Goal: Information Seeking & Learning: Learn about a topic

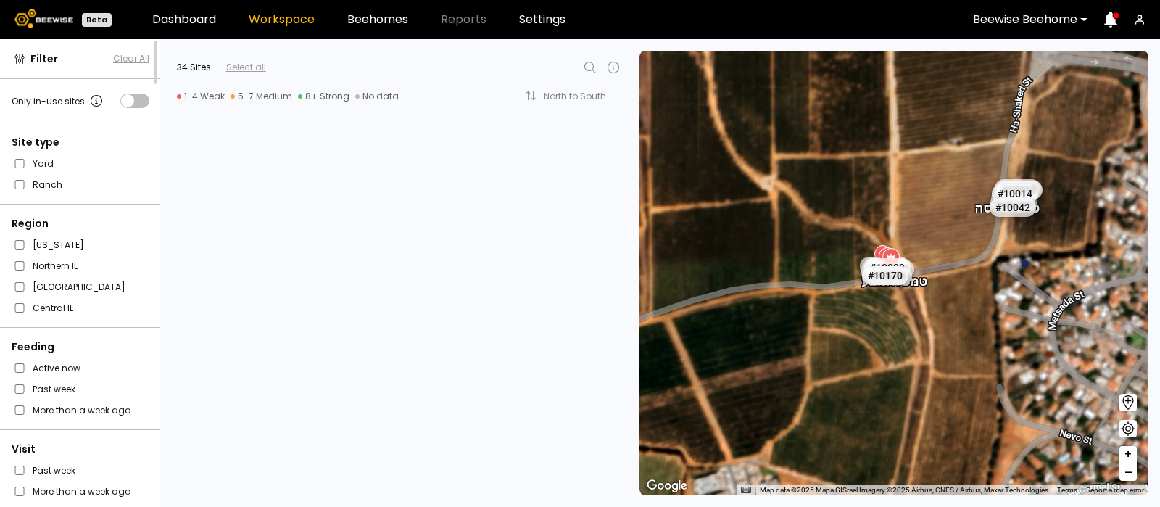
scroll to position [1896, 0]
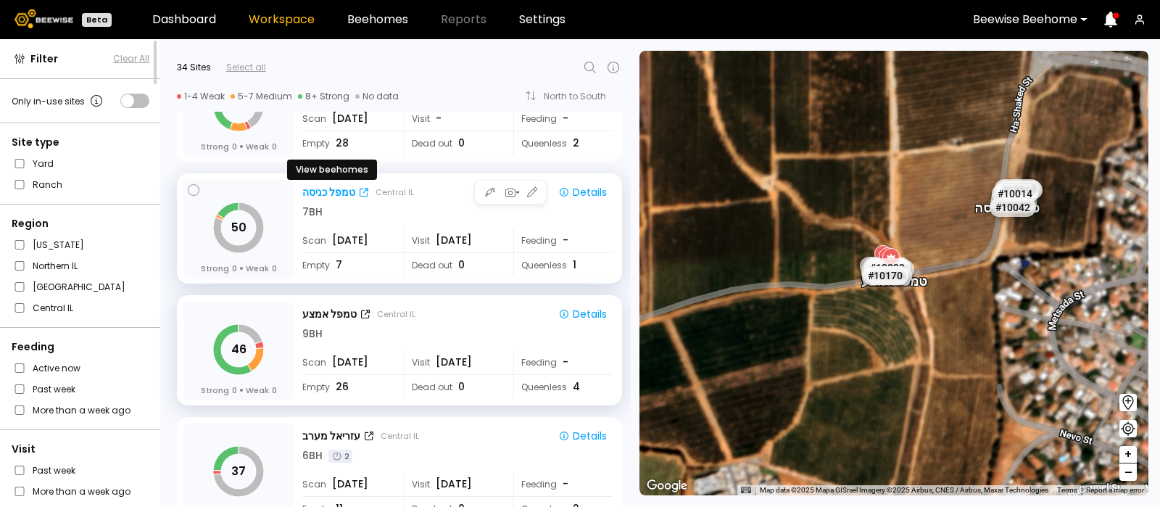
click at [340, 194] on div "טמפל כניסה" at bounding box center [328, 192] width 53 height 15
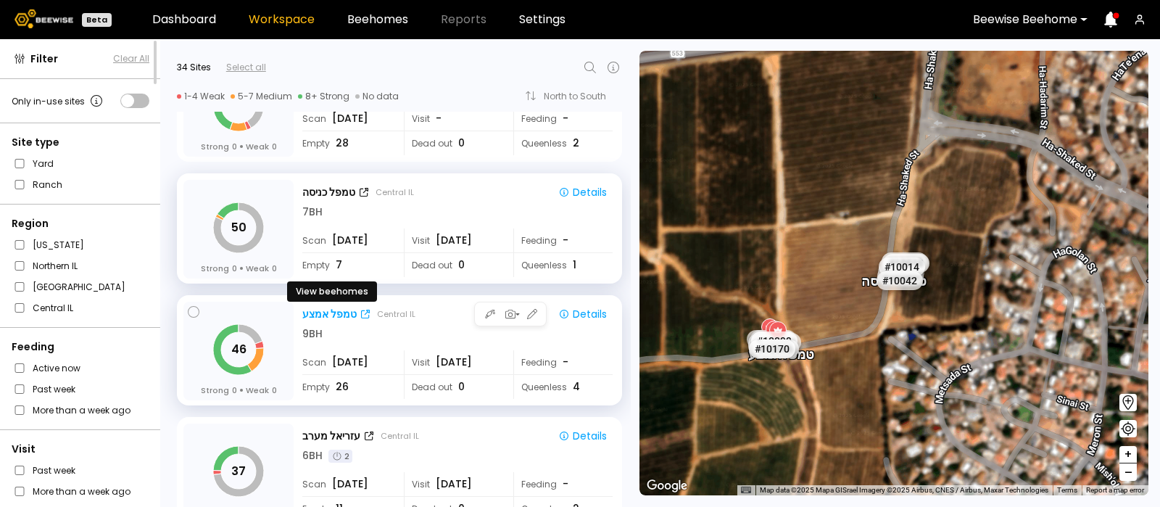
click at [333, 313] on div "טמפל אמצע" at bounding box center [329, 314] width 54 height 15
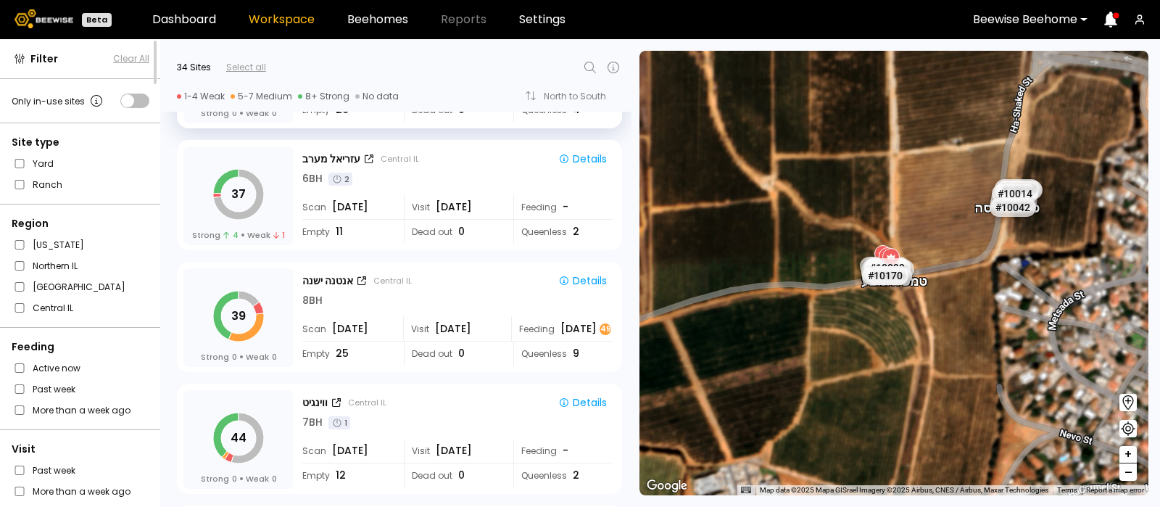
scroll to position [2188, 0]
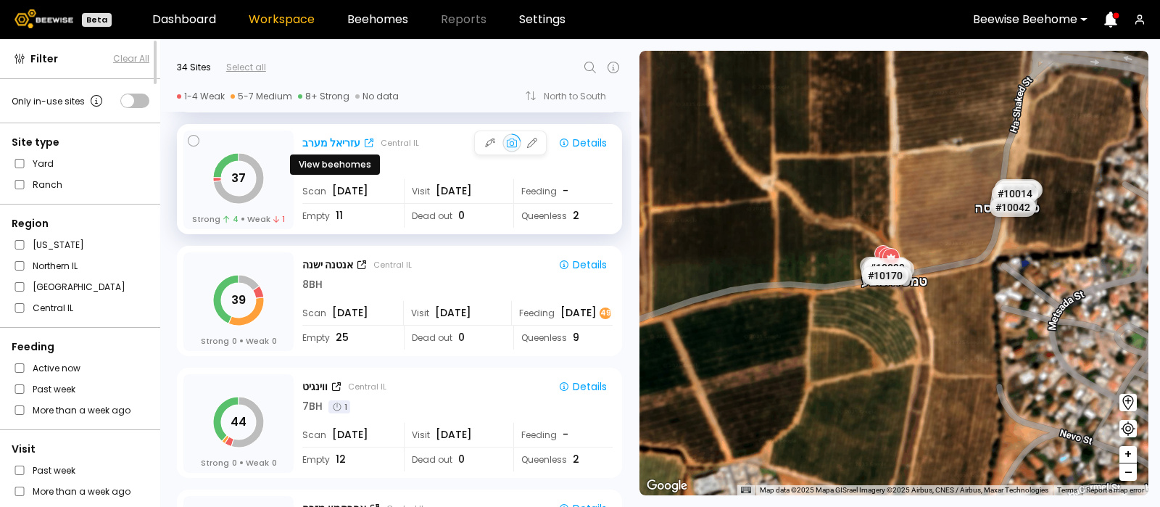
click at [330, 142] on div "עזריאל מערב" at bounding box center [331, 143] width 58 height 15
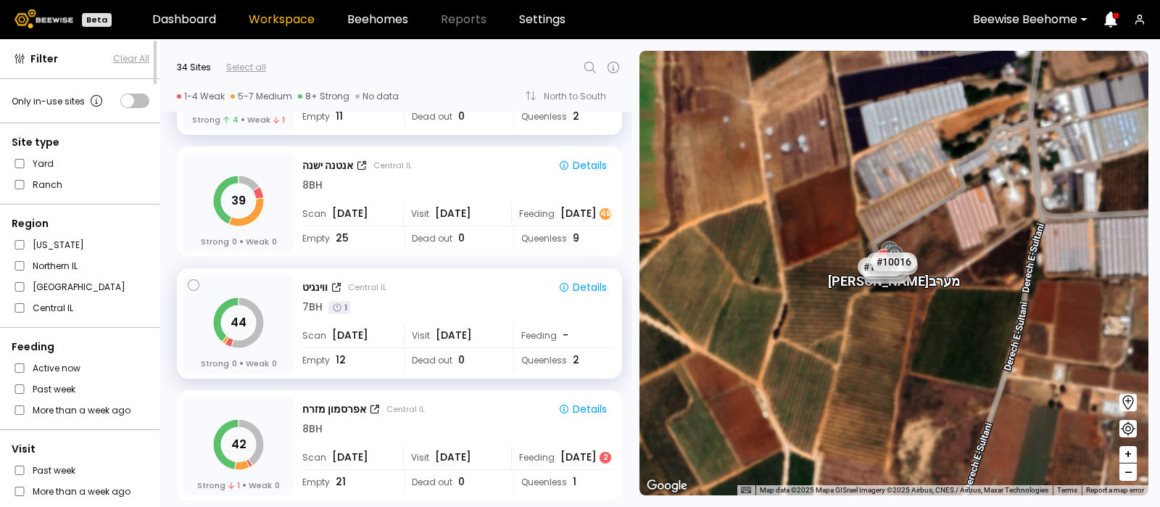
scroll to position [2296, 0]
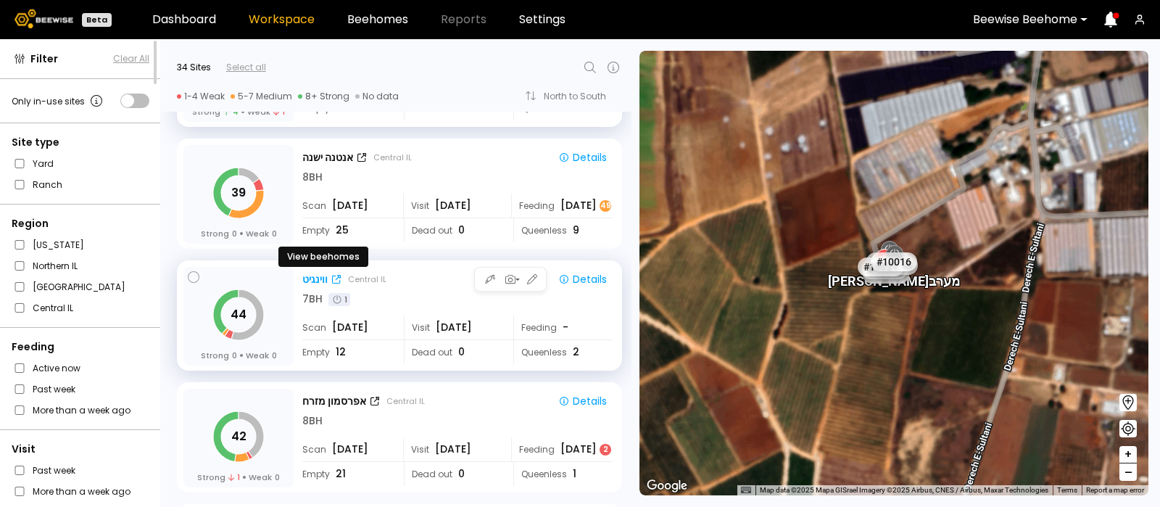
click at [314, 273] on div "ווינגיט" at bounding box center [314, 279] width 25 height 15
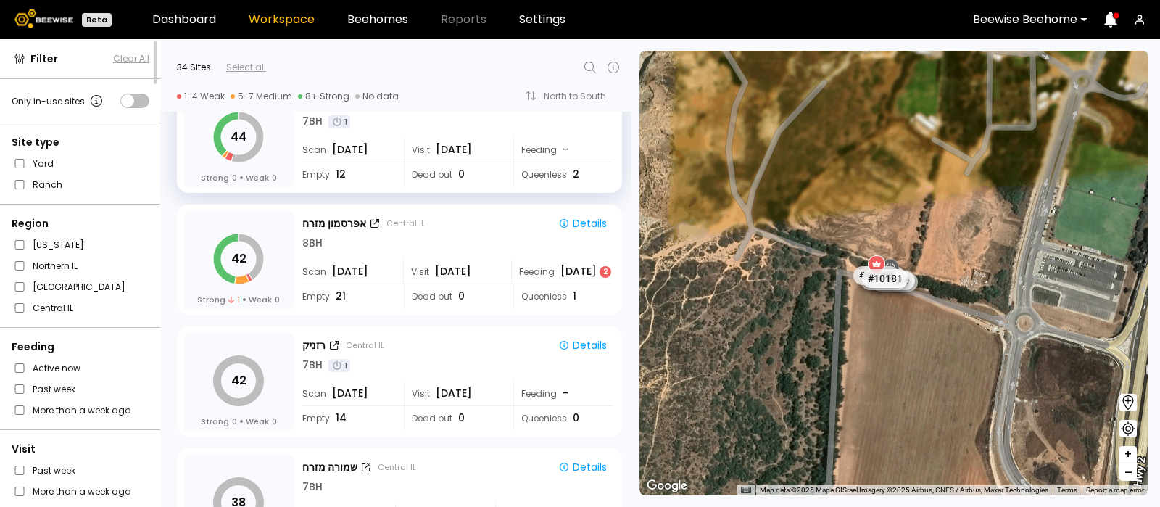
scroll to position [2483, 0]
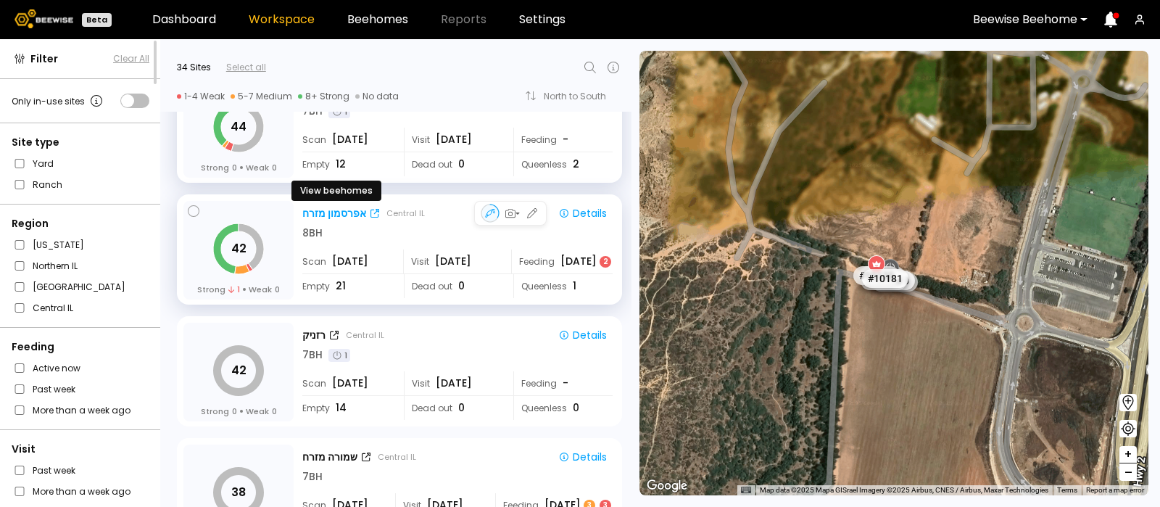
click at [341, 210] on div "אפרסמון מזרח" at bounding box center [334, 213] width 64 height 15
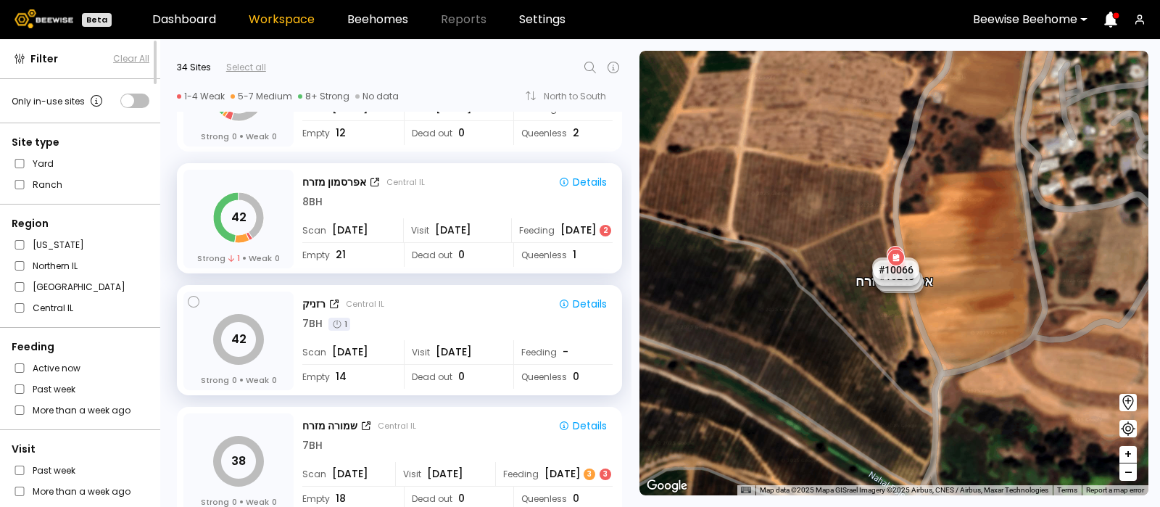
scroll to position [2565, 0]
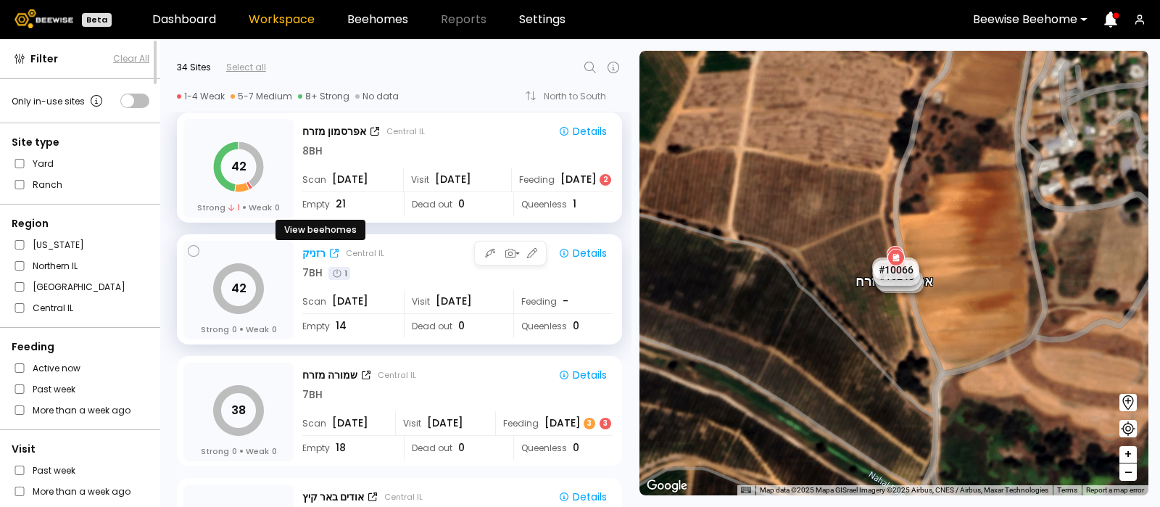
click at [314, 249] on div "רזניק" at bounding box center [313, 253] width 23 height 15
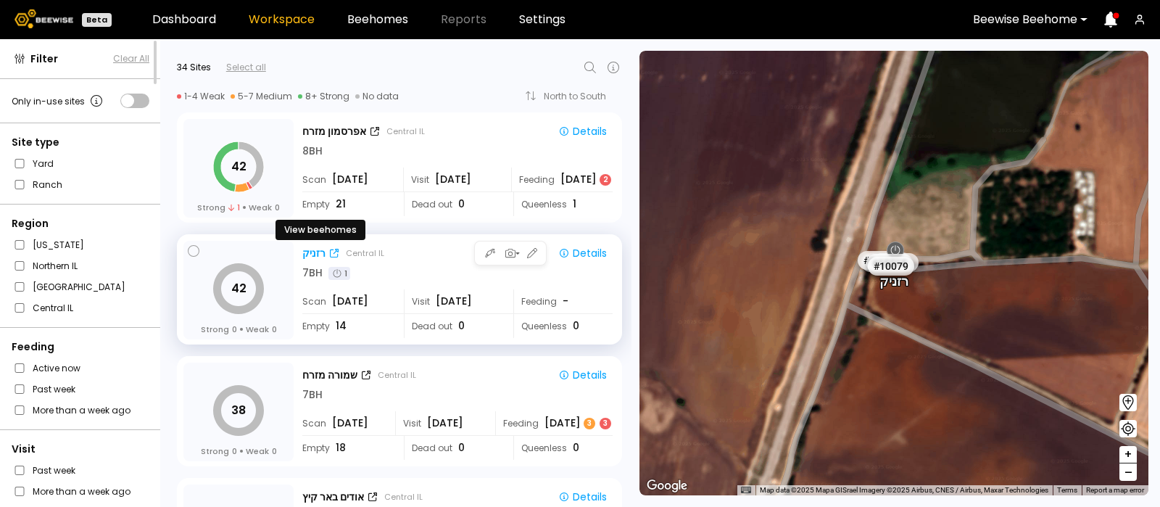
click at [313, 249] on div "רזניק" at bounding box center [313, 253] width 23 height 15
click at [581, 248] on div "Details" at bounding box center [582, 252] width 49 height 13
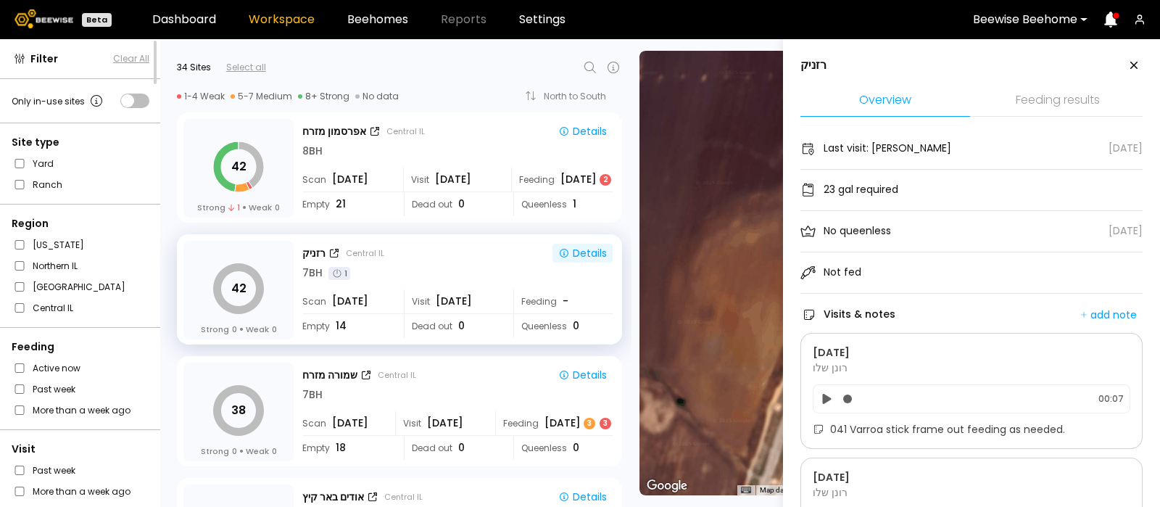
click at [1057, 98] on li "Feeding results" at bounding box center [1058, 101] width 170 height 31
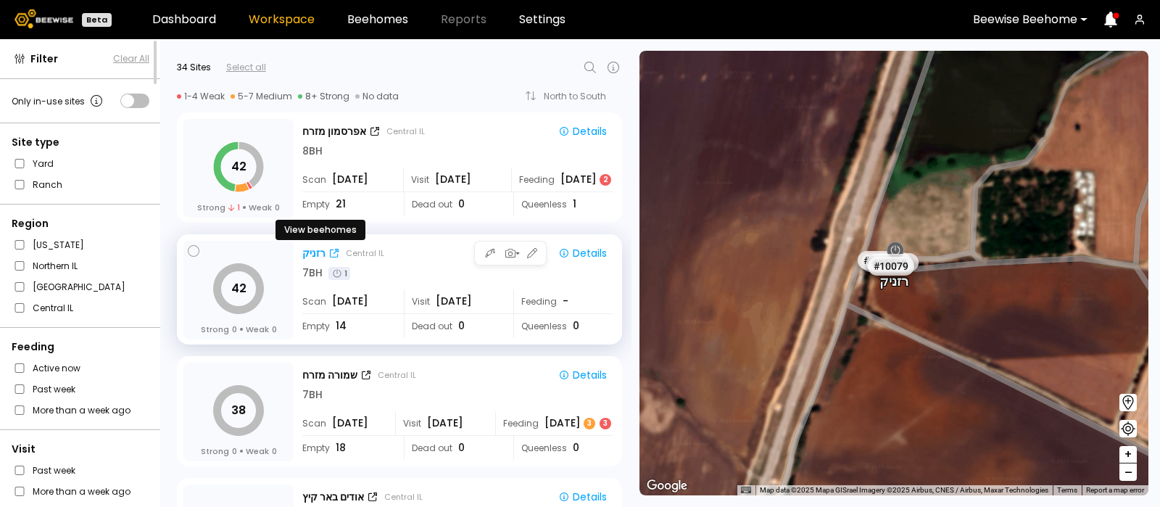
click at [315, 246] on div "רזניק" at bounding box center [313, 253] width 23 height 15
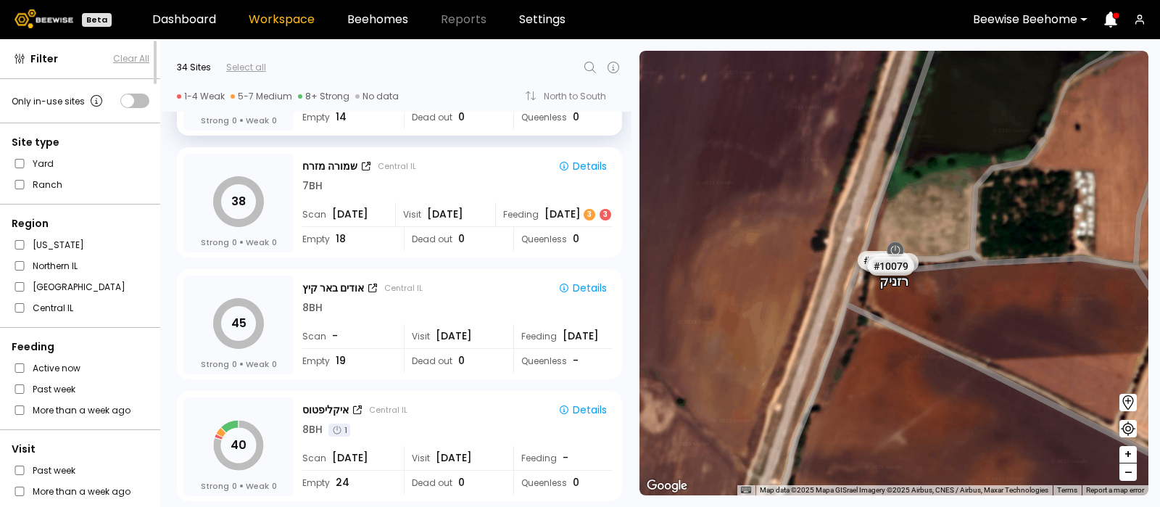
scroll to position [2786, 0]
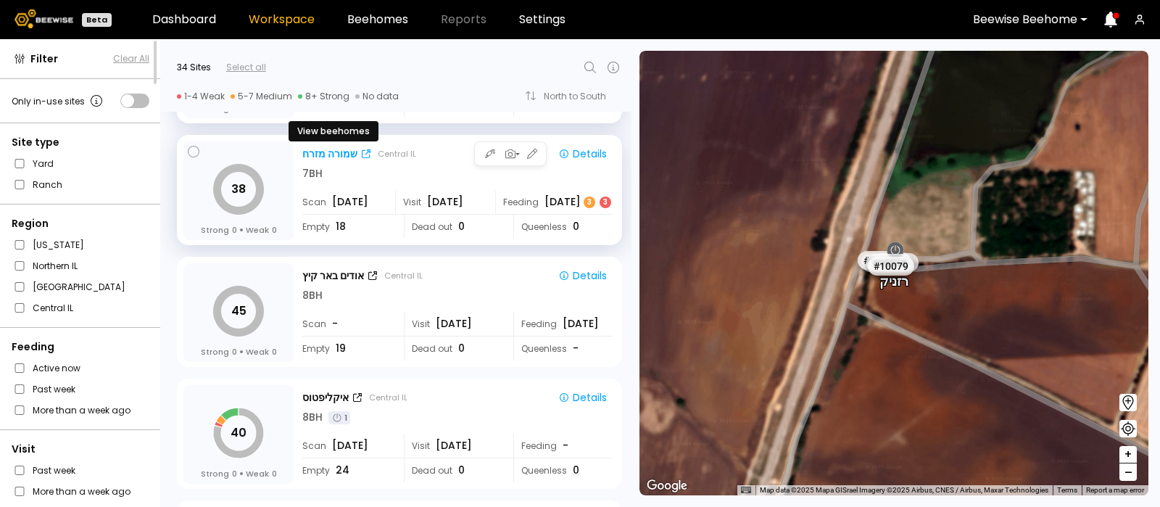
click at [324, 151] on div "שמורה מזרח" at bounding box center [329, 153] width 55 height 15
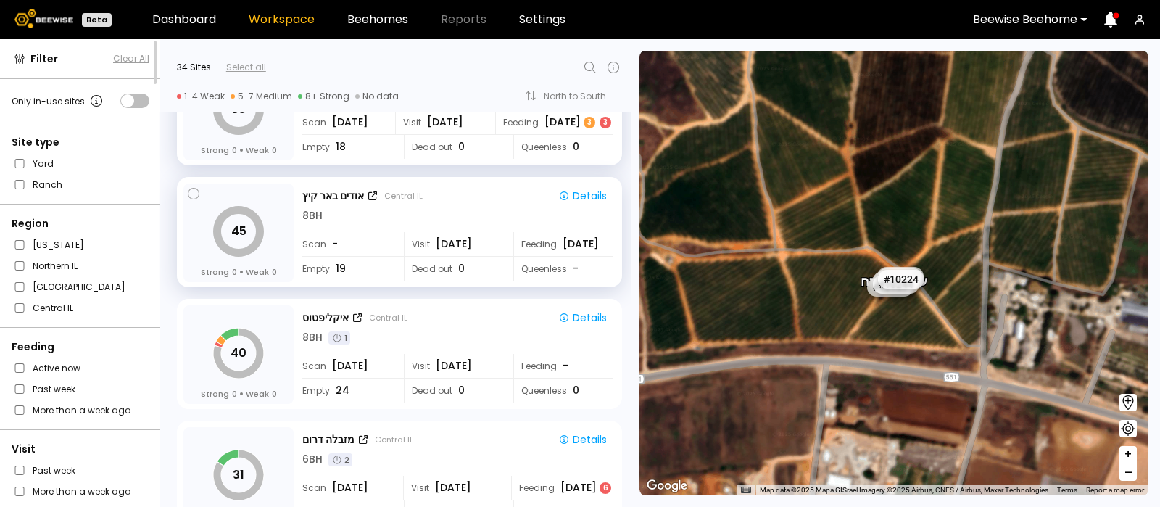
scroll to position [2870, 0]
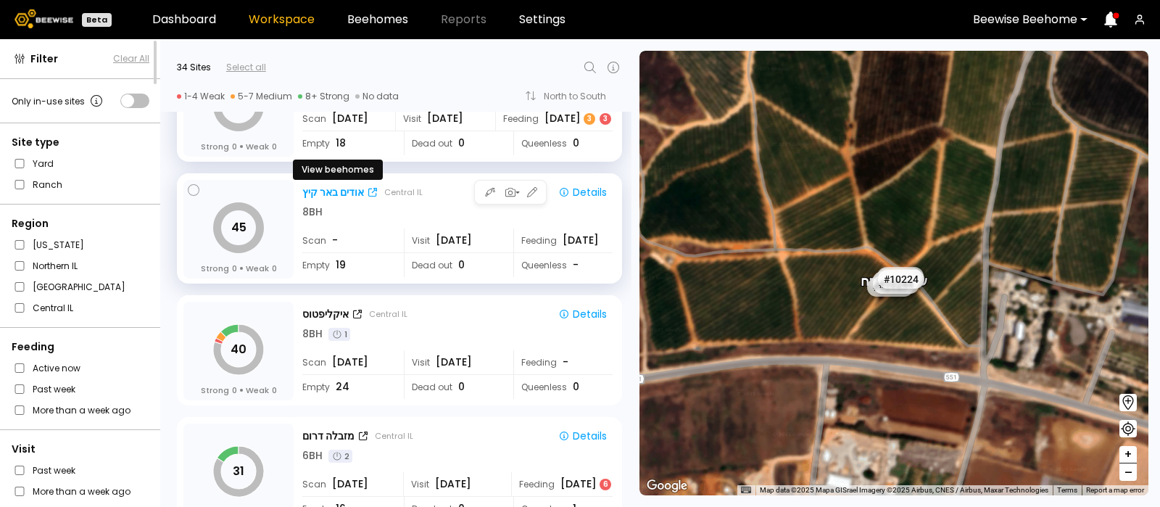
click at [320, 188] on div "אודים באר קיץ" at bounding box center [333, 192] width 62 height 15
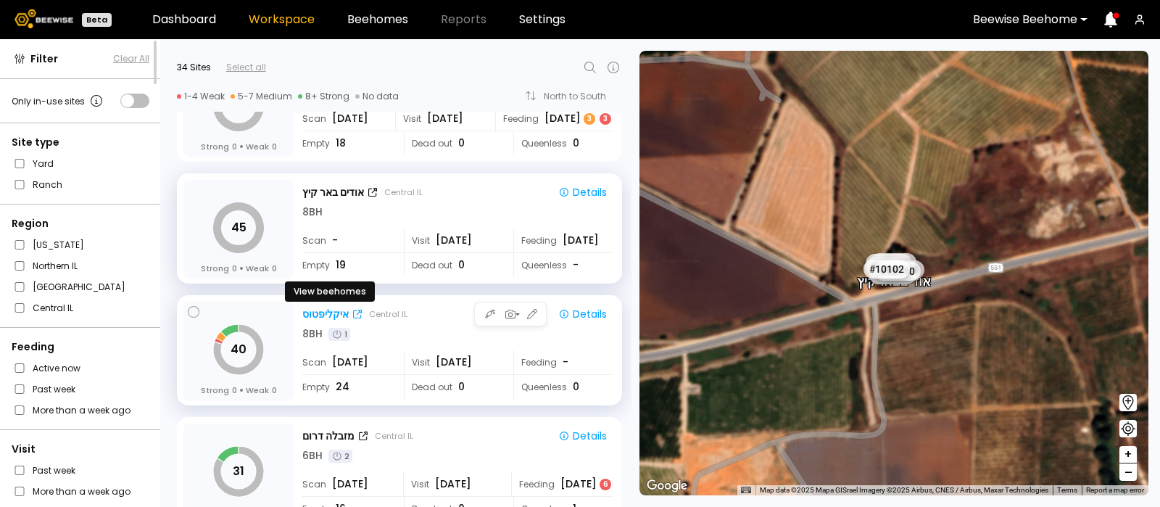
click at [322, 310] on div "איקליפטוס" at bounding box center [325, 314] width 46 height 15
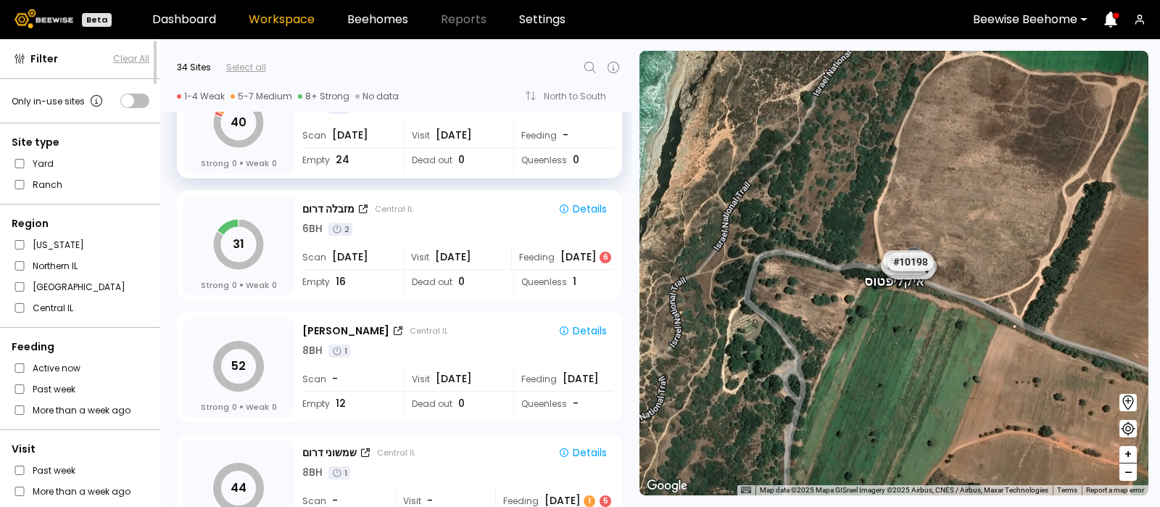
scroll to position [3117, 0]
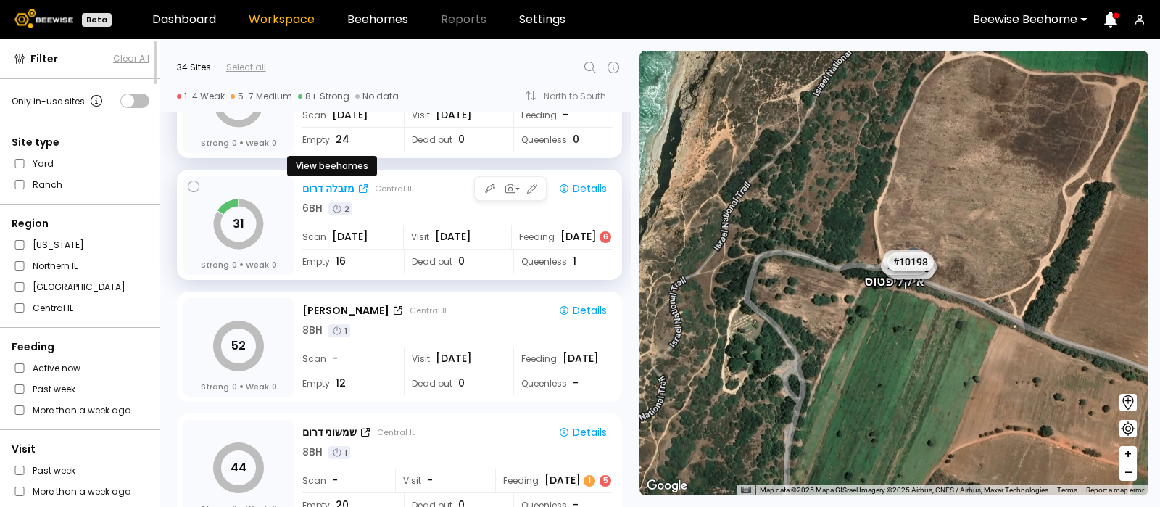
click at [325, 183] on div "מזבלה דרום" at bounding box center [328, 188] width 52 height 15
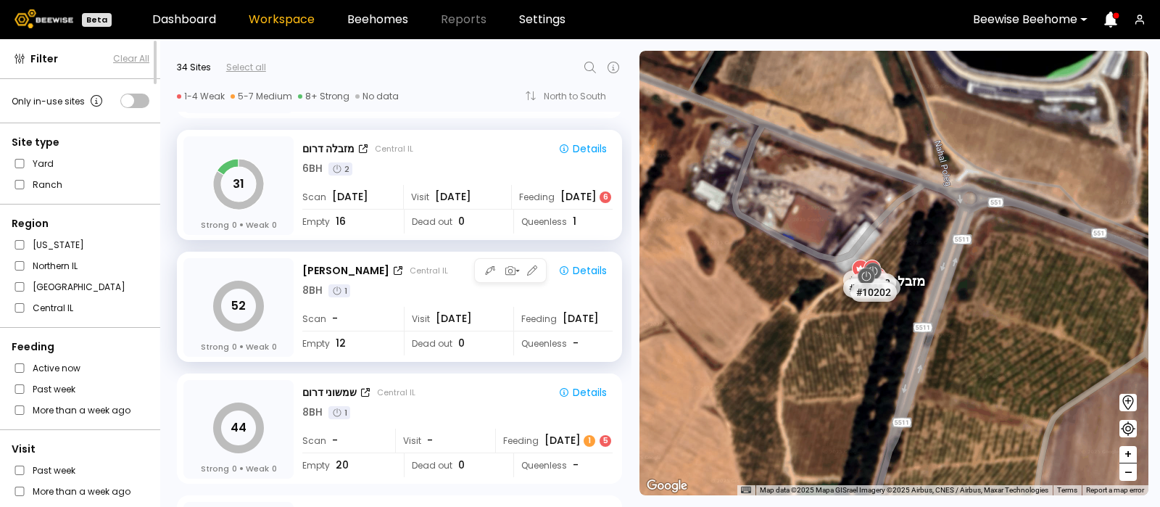
scroll to position [3143, 0]
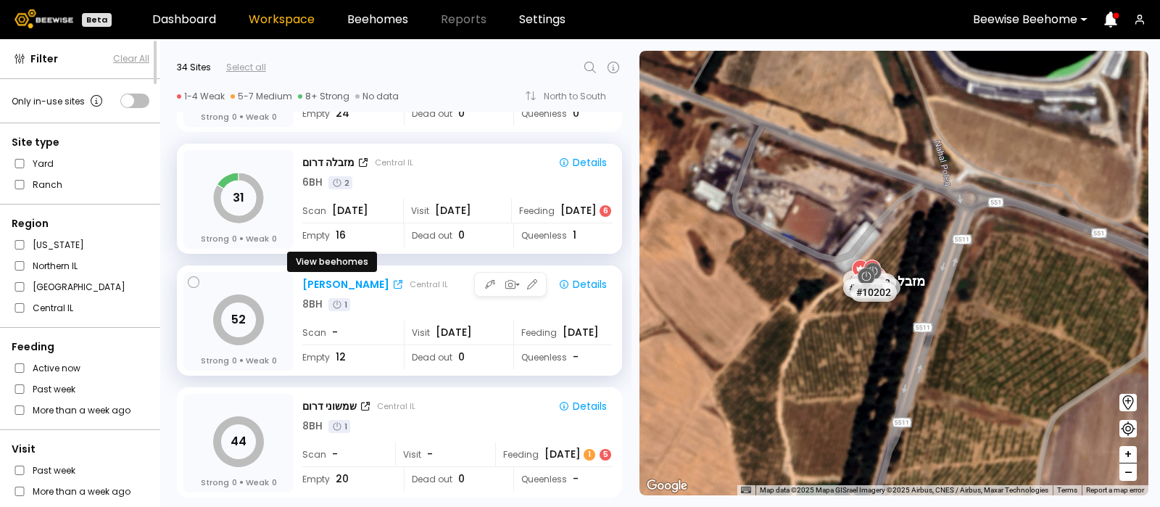
click at [328, 281] on div "[PERSON_NAME]" at bounding box center [345, 284] width 87 height 15
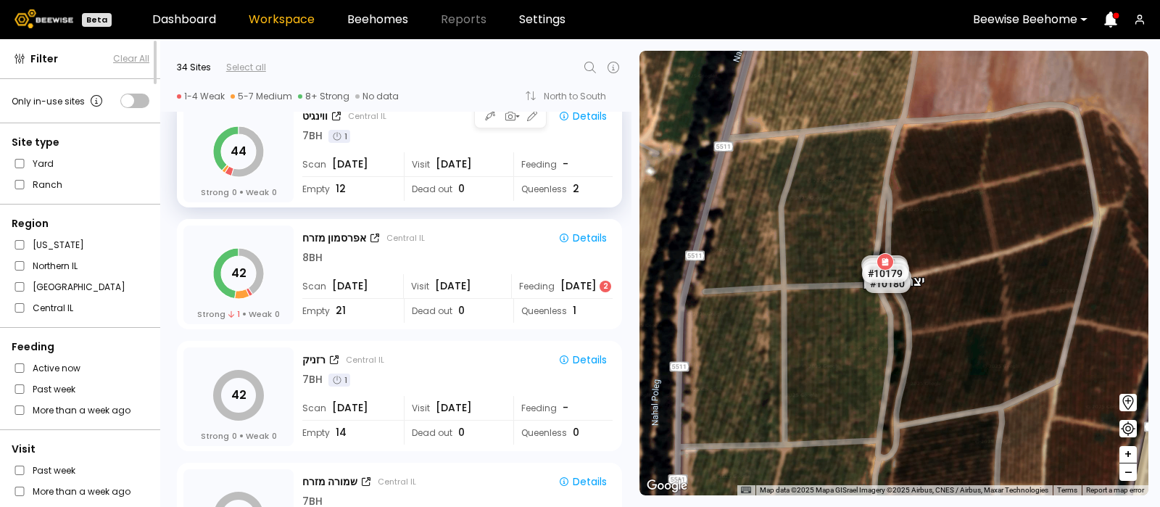
scroll to position [2457, 0]
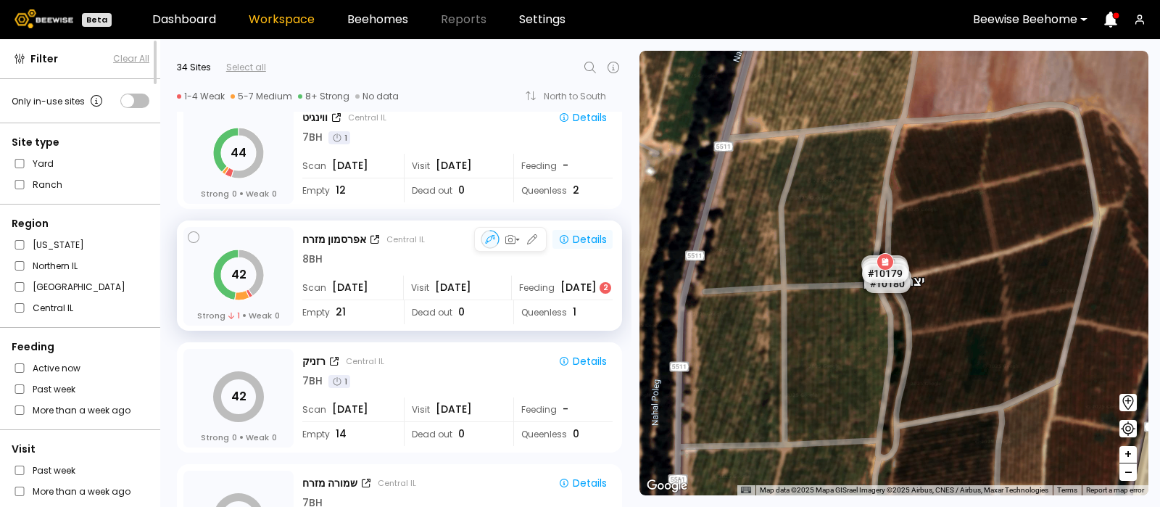
click at [591, 233] on div "Details" at bounding box center [582, 239] width 49 height 13
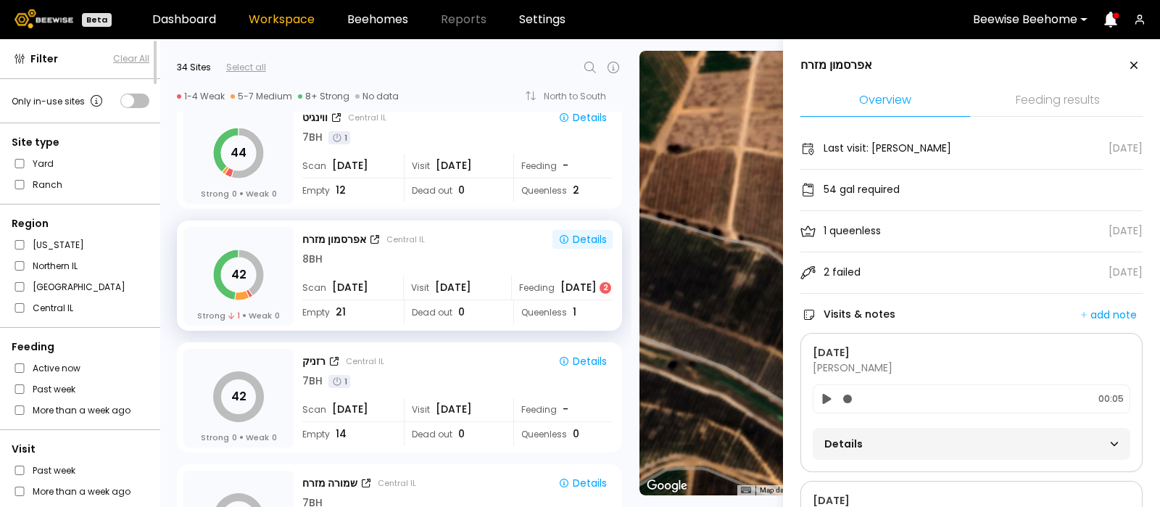
click at [1052, 93] on li "Feeding results" at bounding box center [1058, 101] width 170 height 31
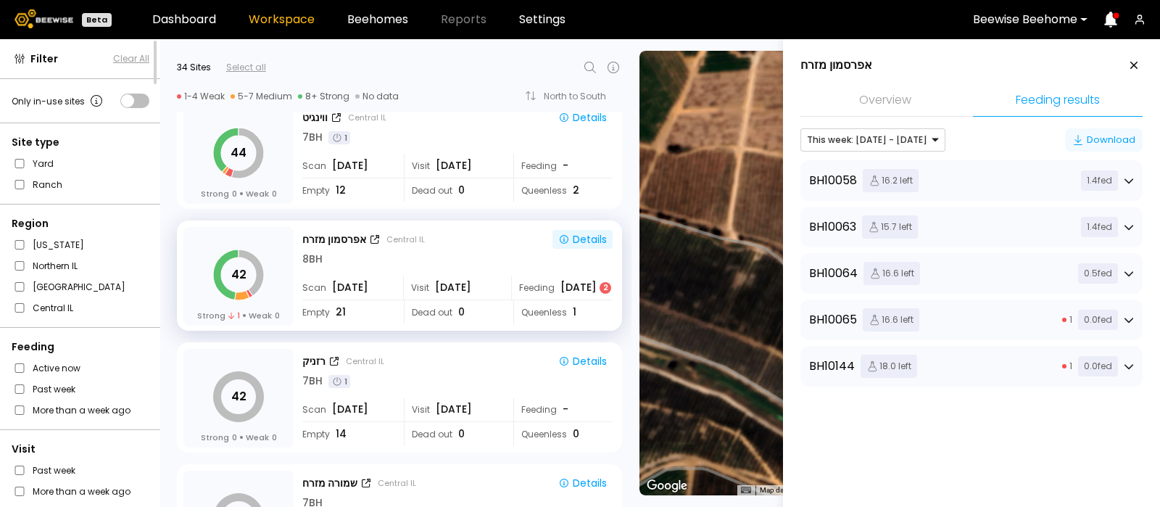
click at [1105, 136] on div "Download" at bounding box center [1103, 140] width 63 height 14
click at [1111, 136] on div "Download" at bounding box center [1103, 140] width 63 height 14
click at [901, 465] on div "Overview Feeding results This week: Aug 24 - Aug 30 Download BH 10058 16.2 left…" at bounding box center [971, 280] width 342 height 388
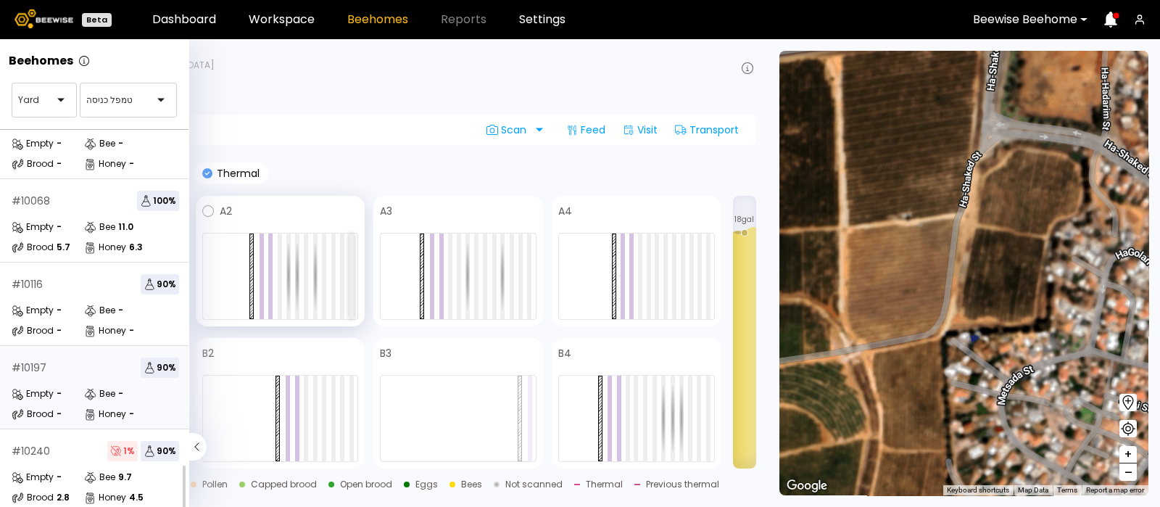
scroll to position [175, 0]
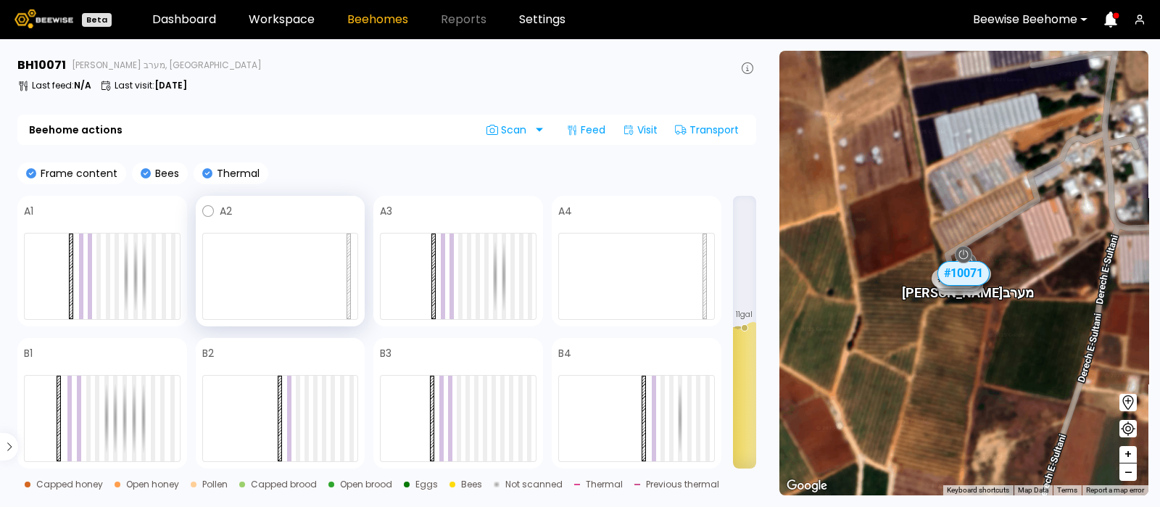
scroll to position [91, 0]
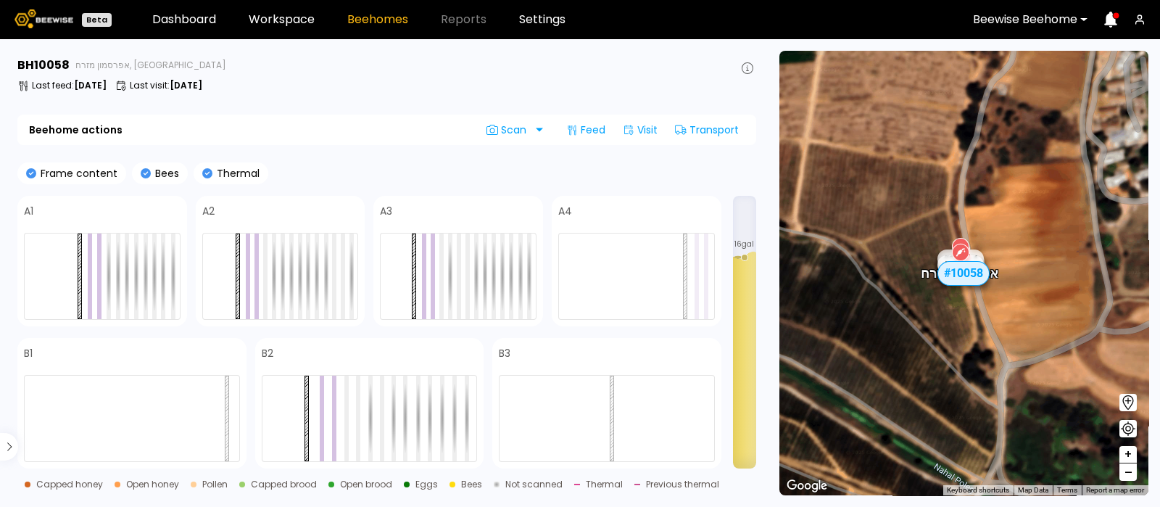
scroll to position [258, 0]
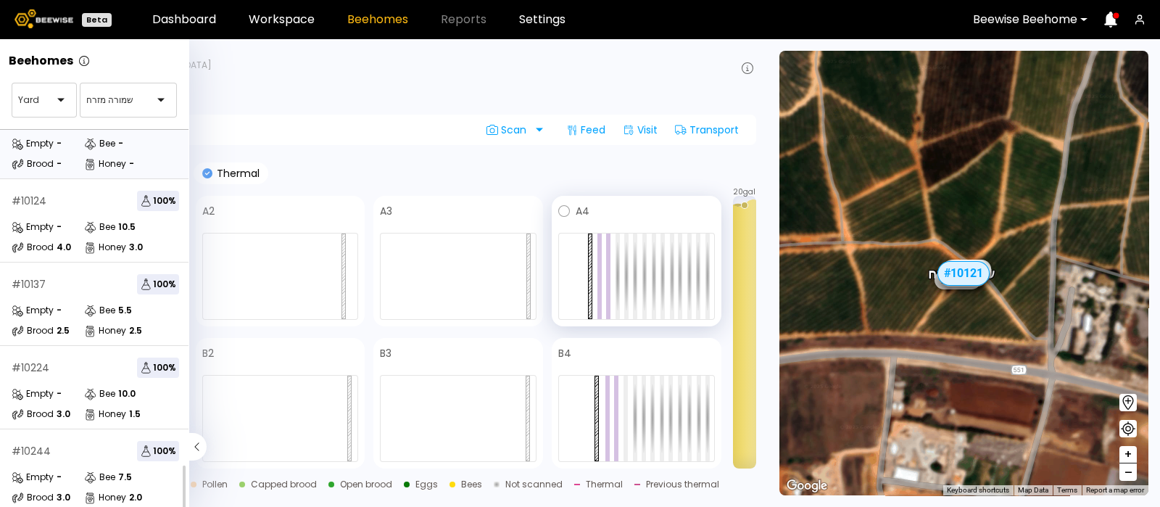
scroll to position [175, 0]
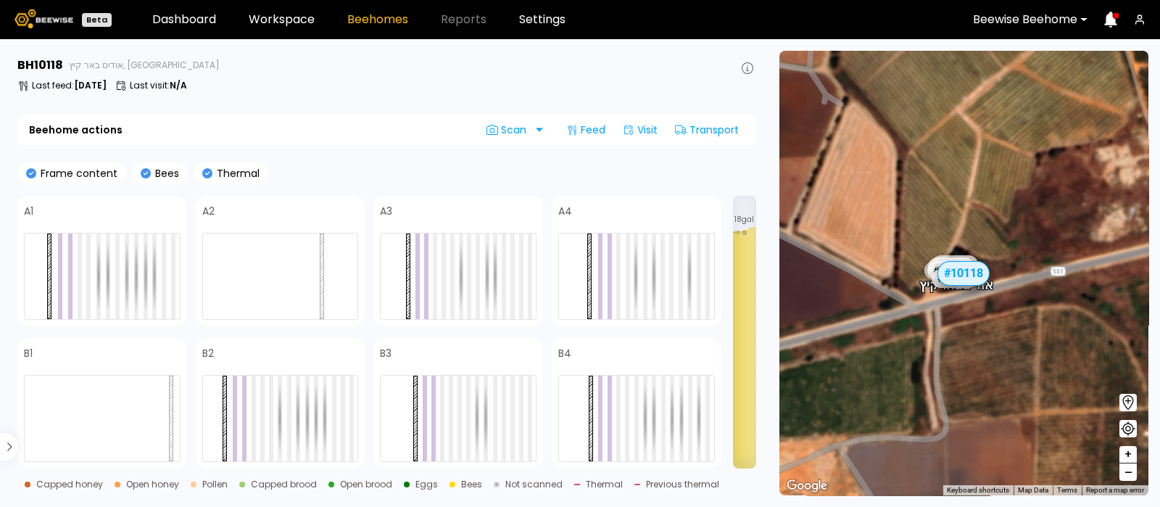
scroll to position [258, 0]
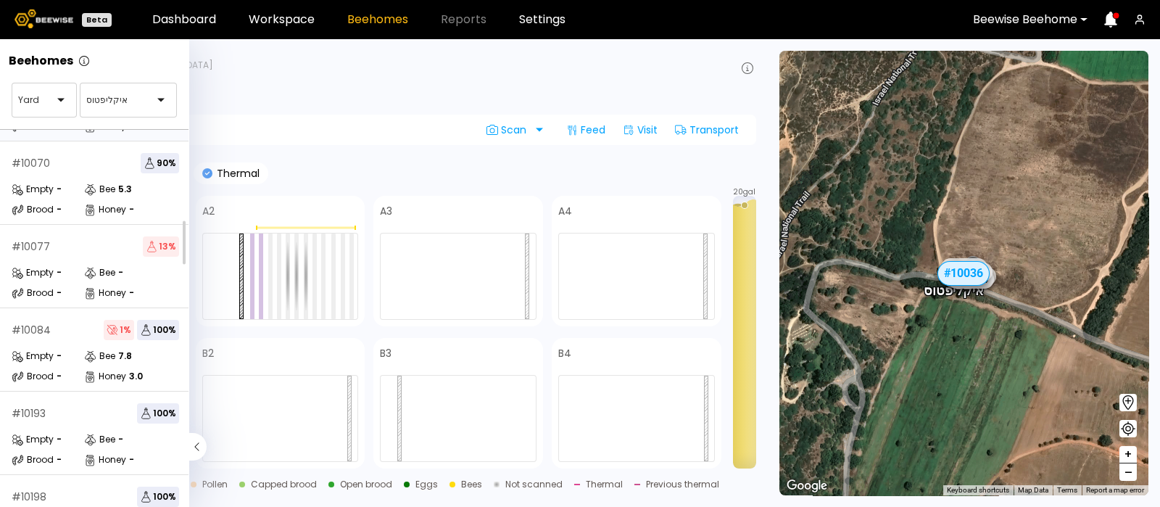
scroll to position [67, 0]
